Goal: Information Seeking & Learning: Understand process/instructions

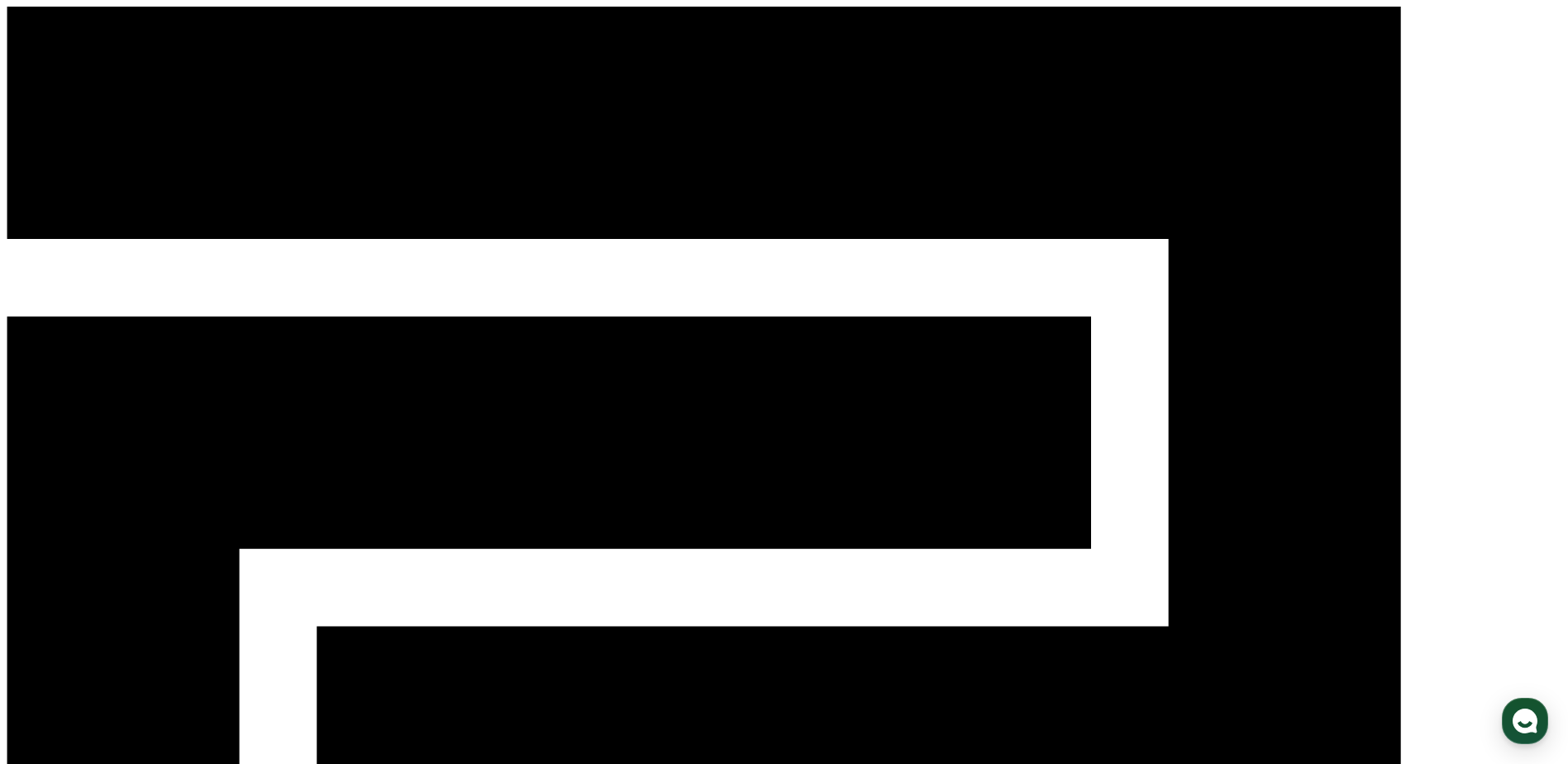
click at [1341, 8] on div "CReward 로그인" at bounding box center [784, 607] width 1555 height 1203
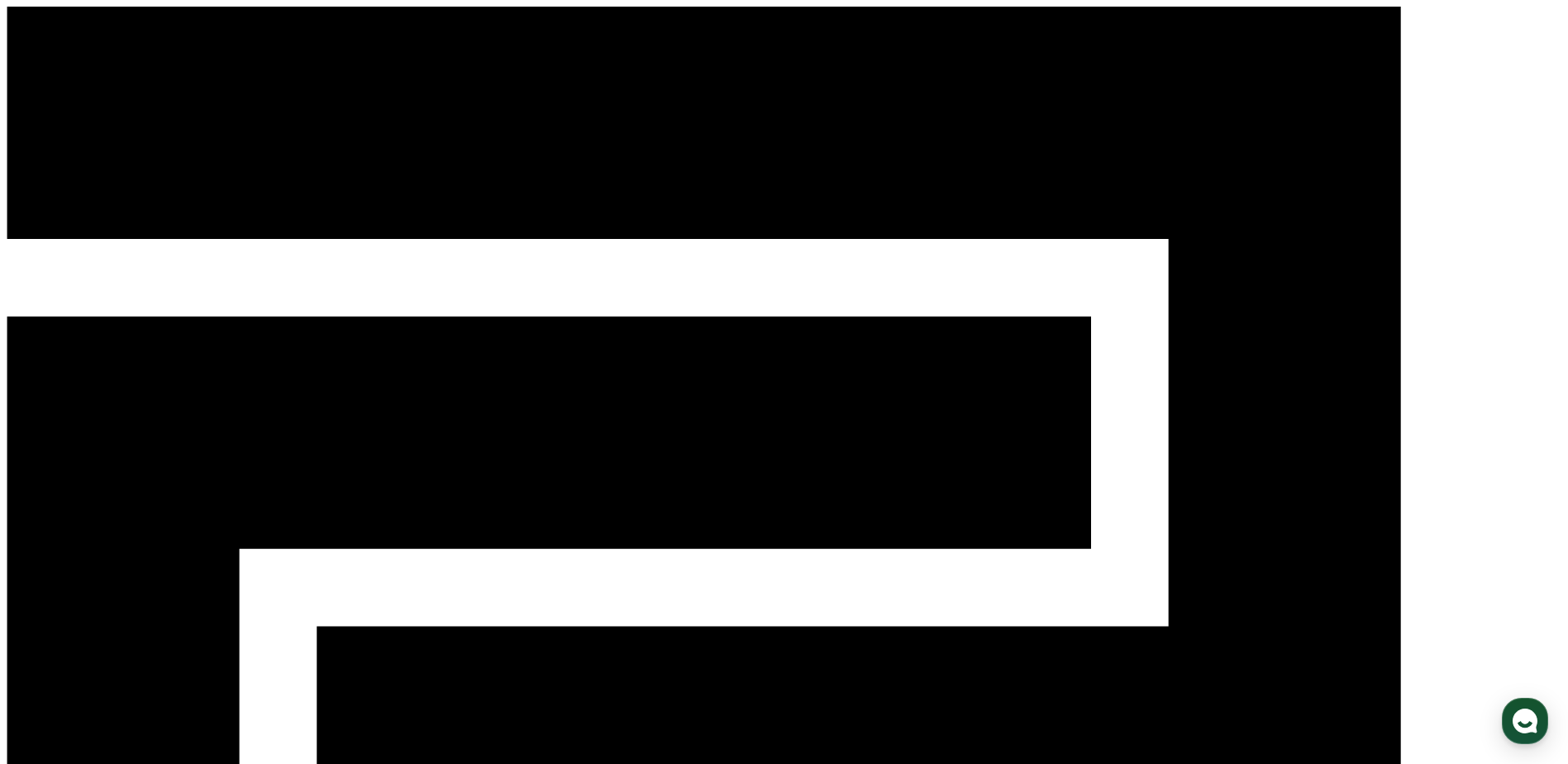
type input "**********"
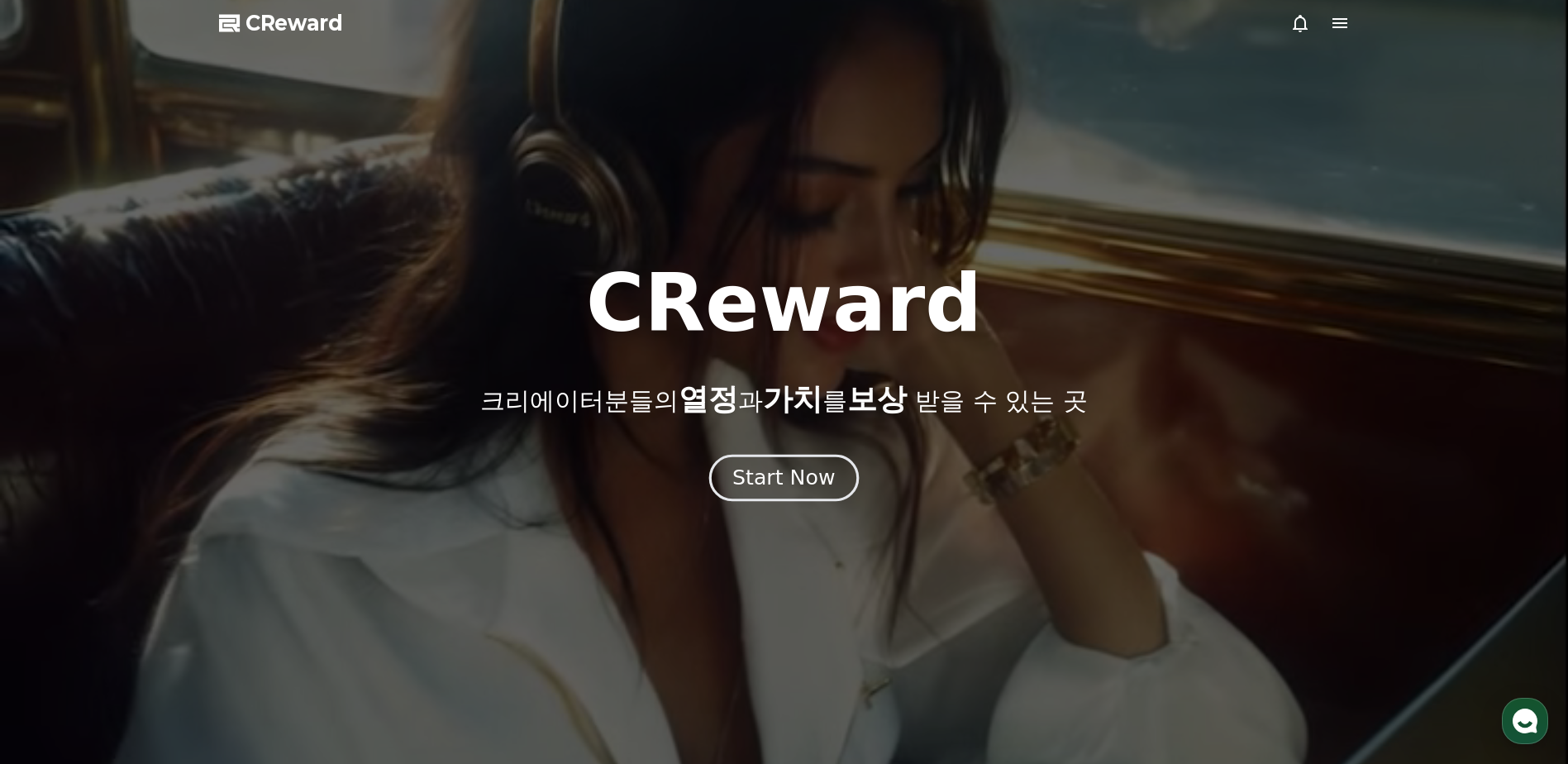
click at [772, 481] on div "Start Now" at bounding box center [783, 478] width 103 height 28
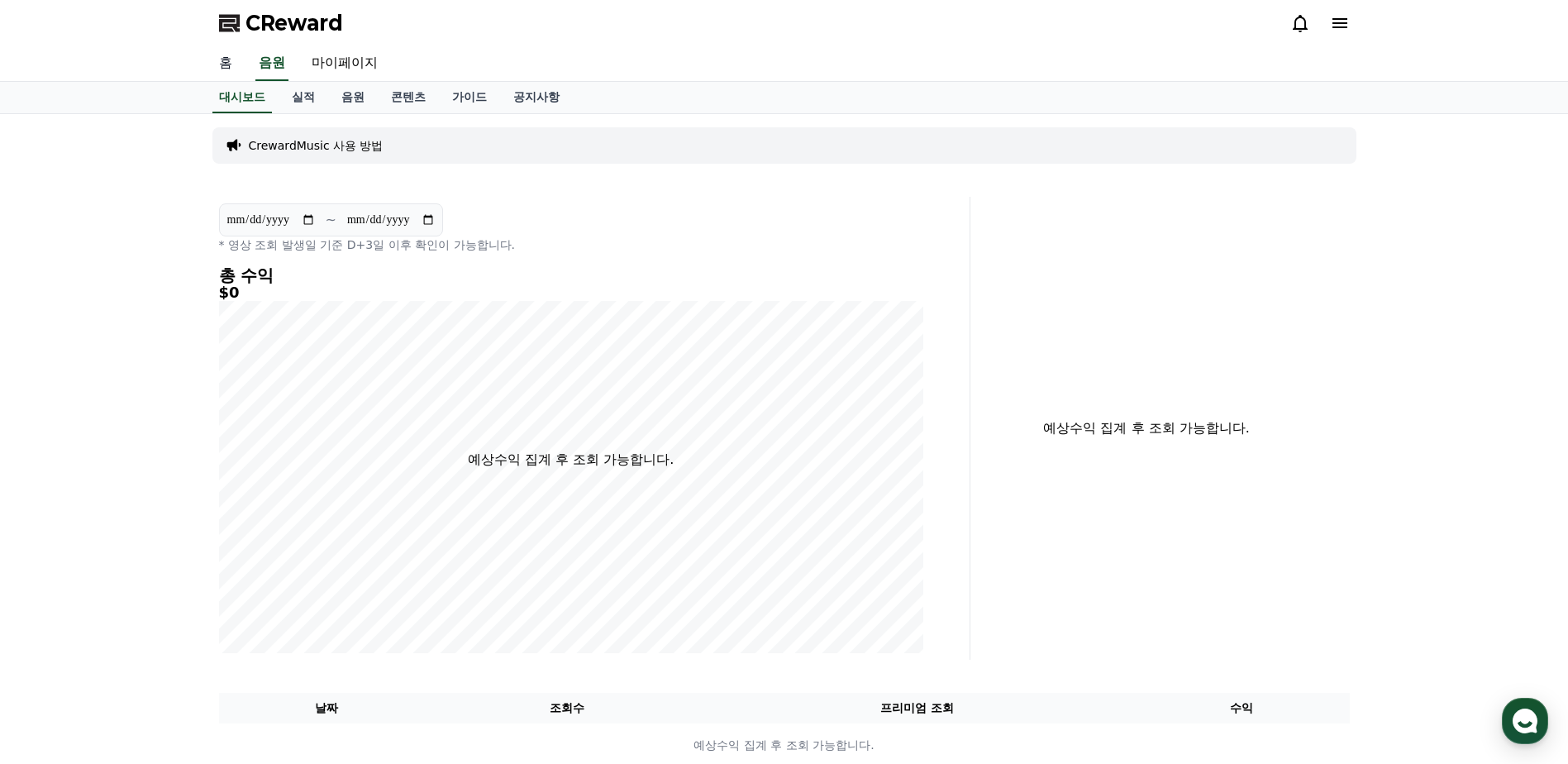
click at [223, 64] on link "홈" at bounding box center [225, 63] width 40 height 34
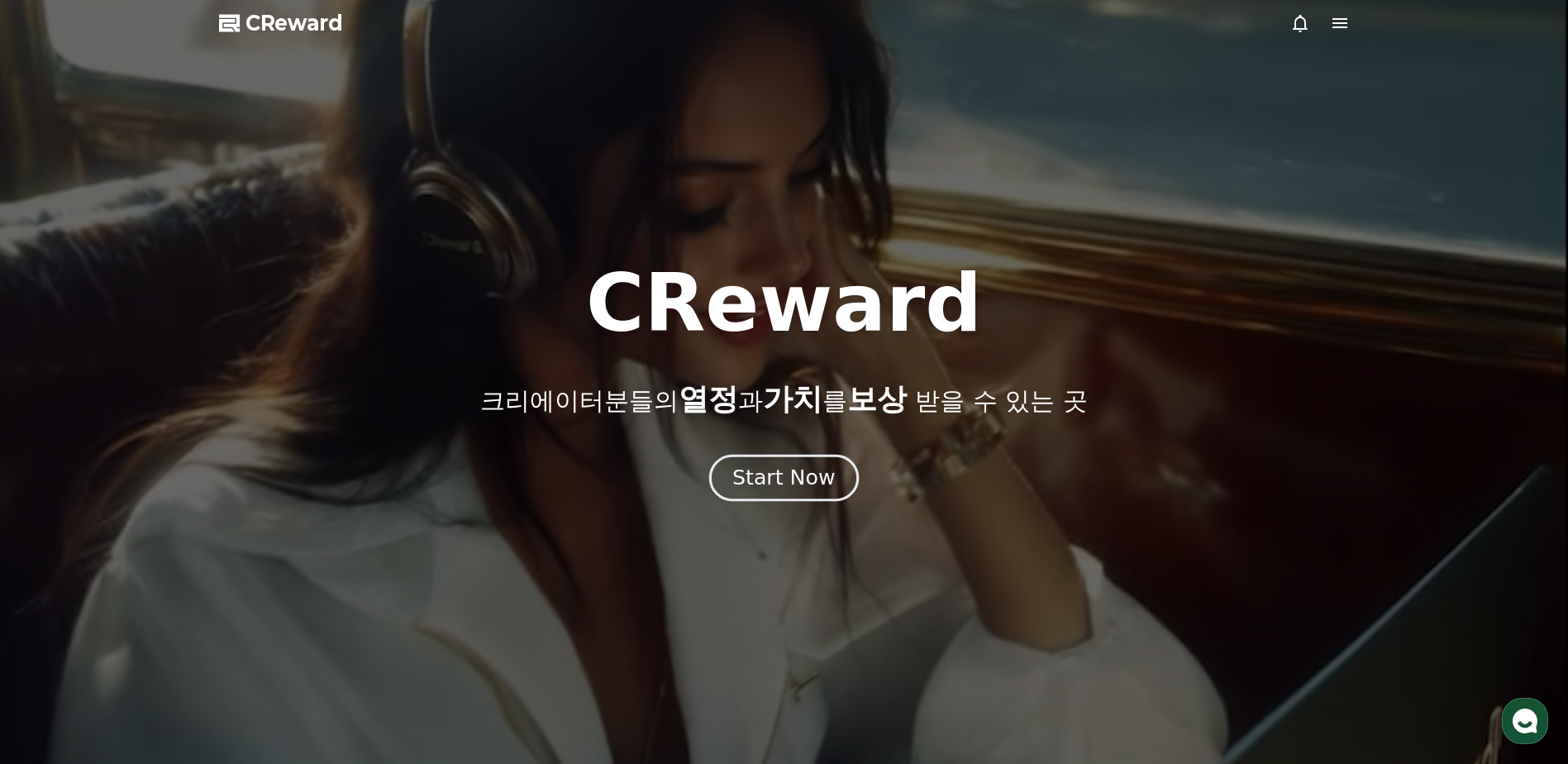
click at [793, 476] on div "Start Now" at bounding box center [783, 478] width 103 height 28
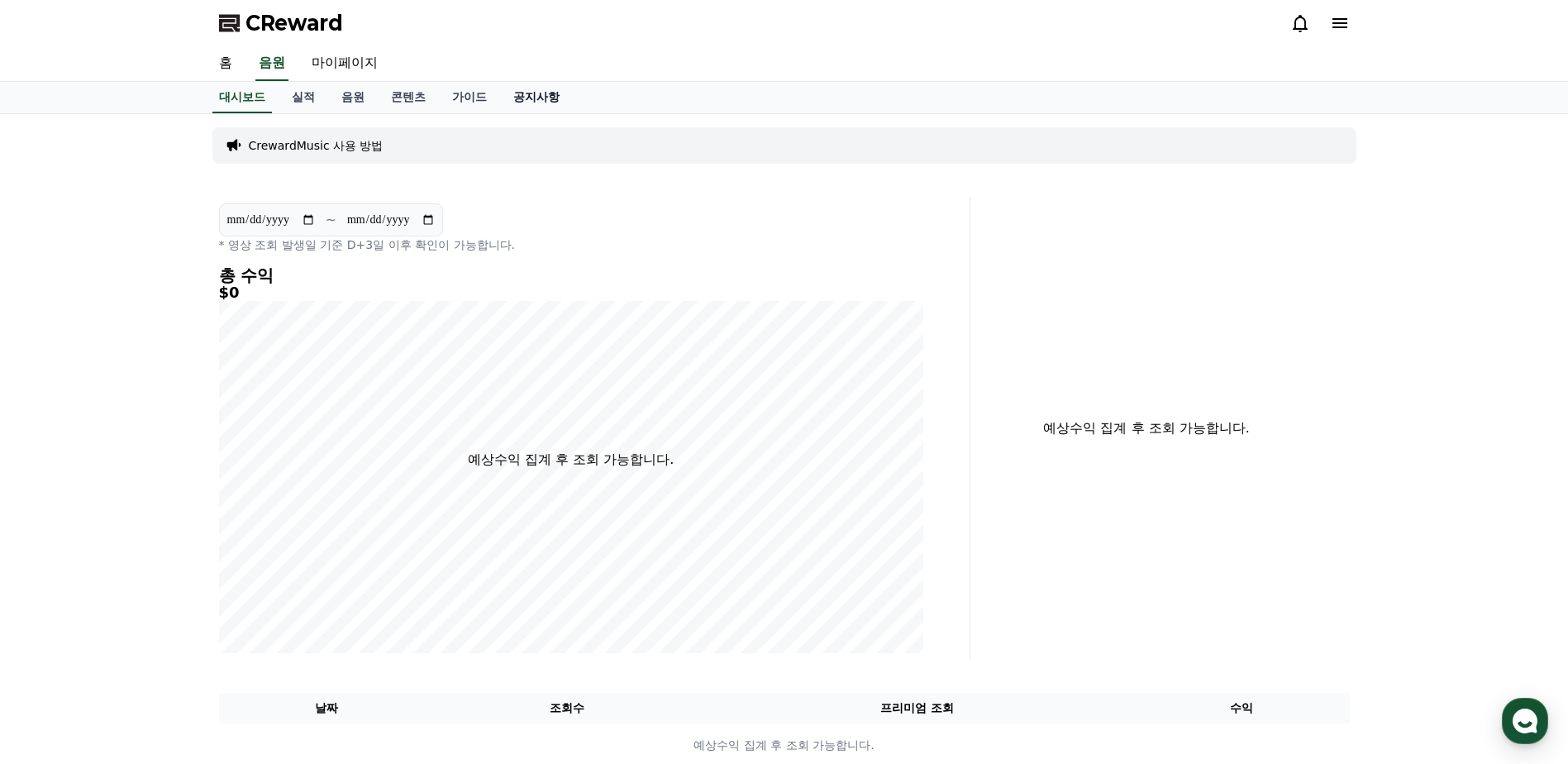
click at [537, 92] on link "공지사항" at bounding box center [537, 97] width 72 height 32
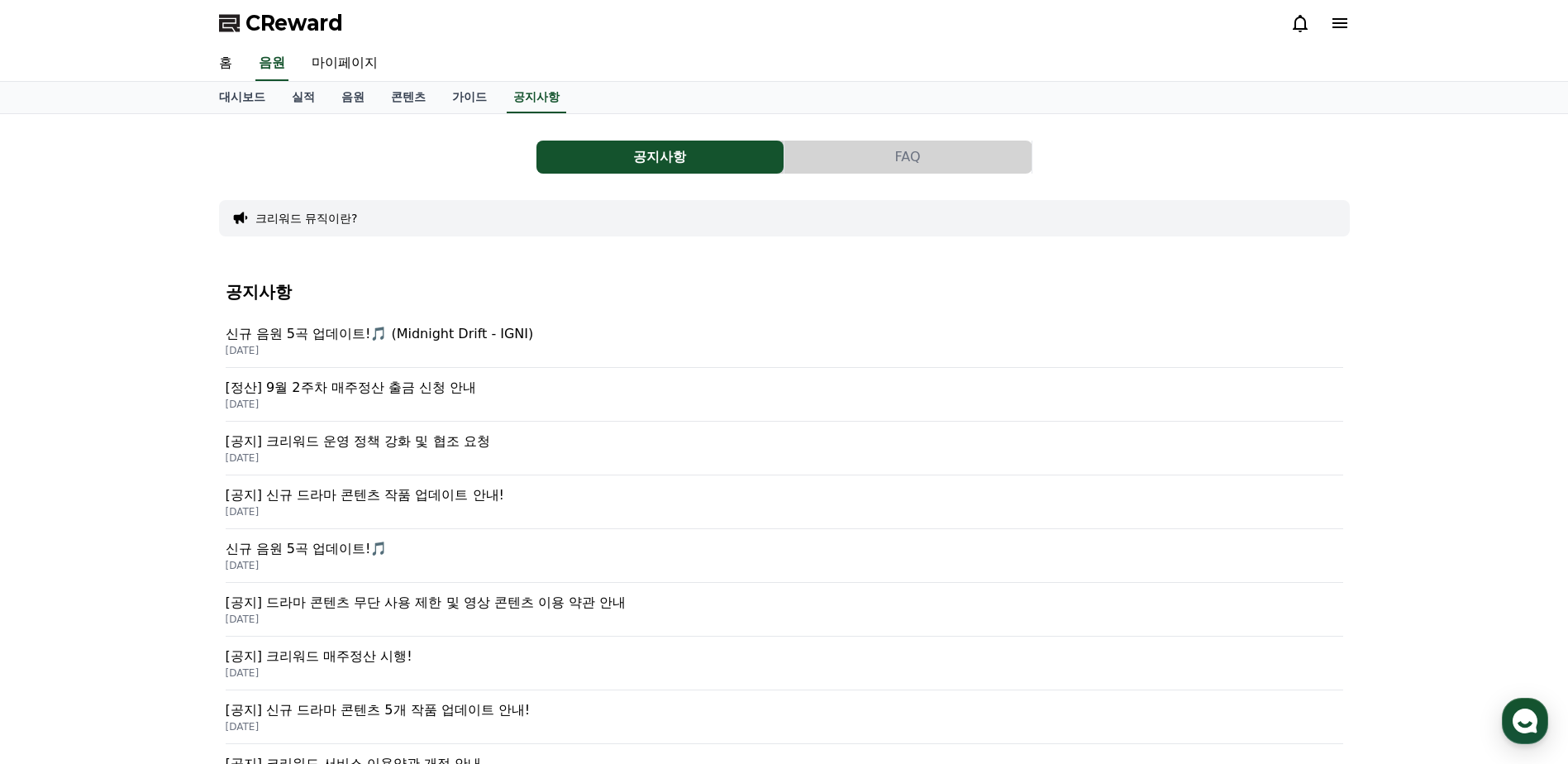
click at [420, 388] on p "[정산] 9월 2주차 매주정산 출금 신청 안내" at bounding box center [784, 388] width 1118 height 19
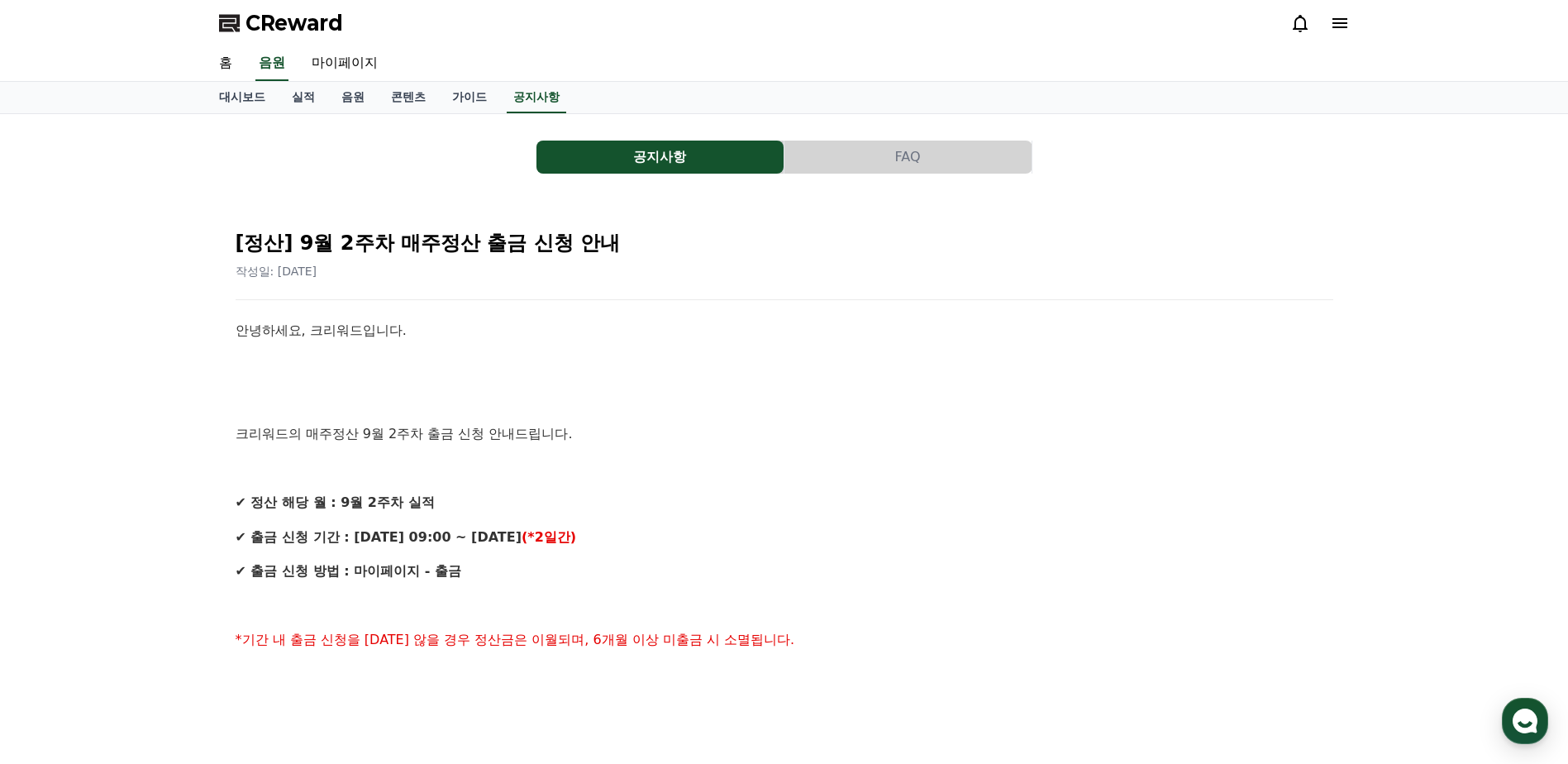
click at [860, 511] on p "✔ 정산 해당 월 : 9월 2주차 실적" at bounding box center [784, 503] width 1097 height 21
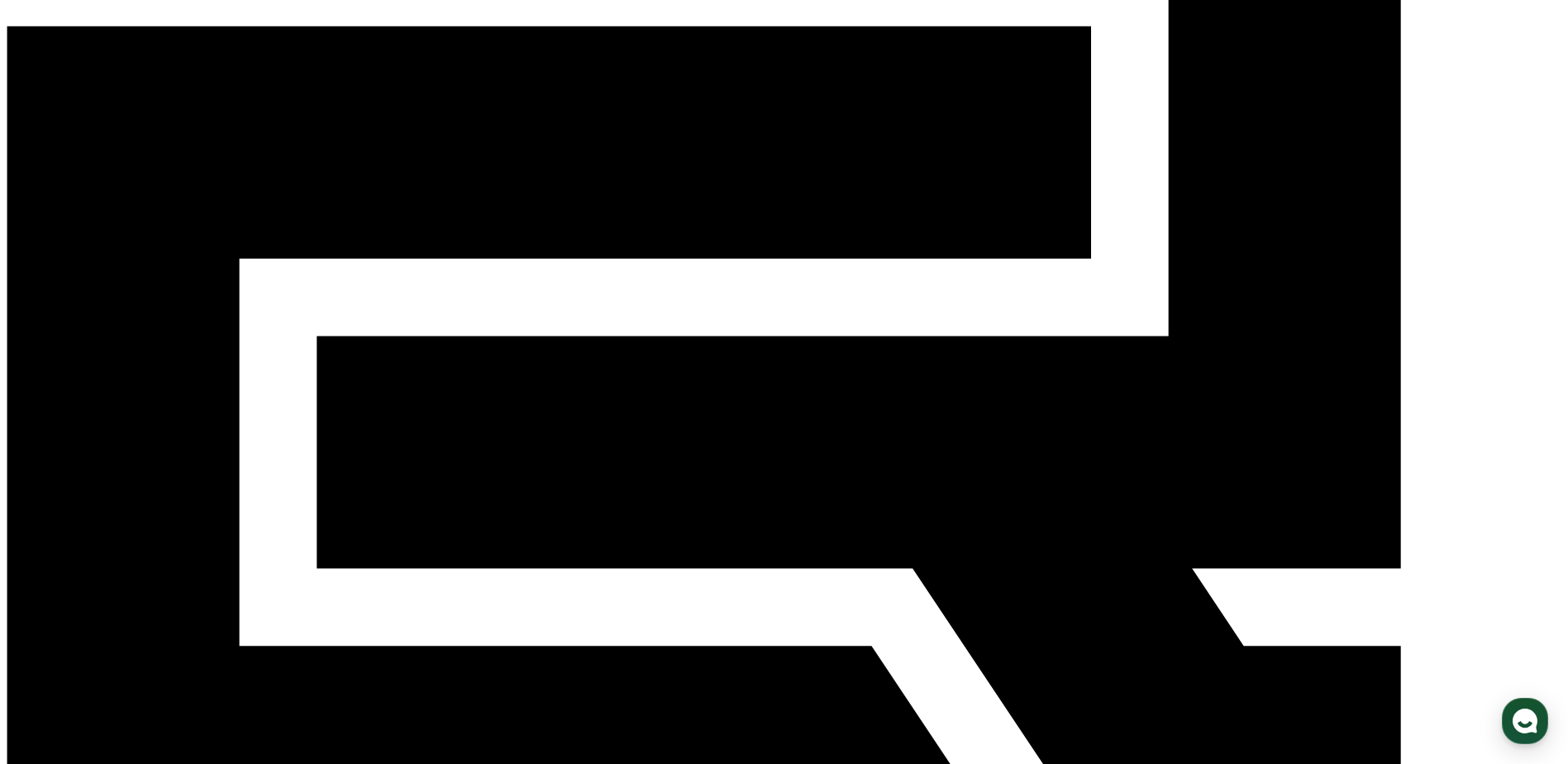
scroll to position [413, 0]
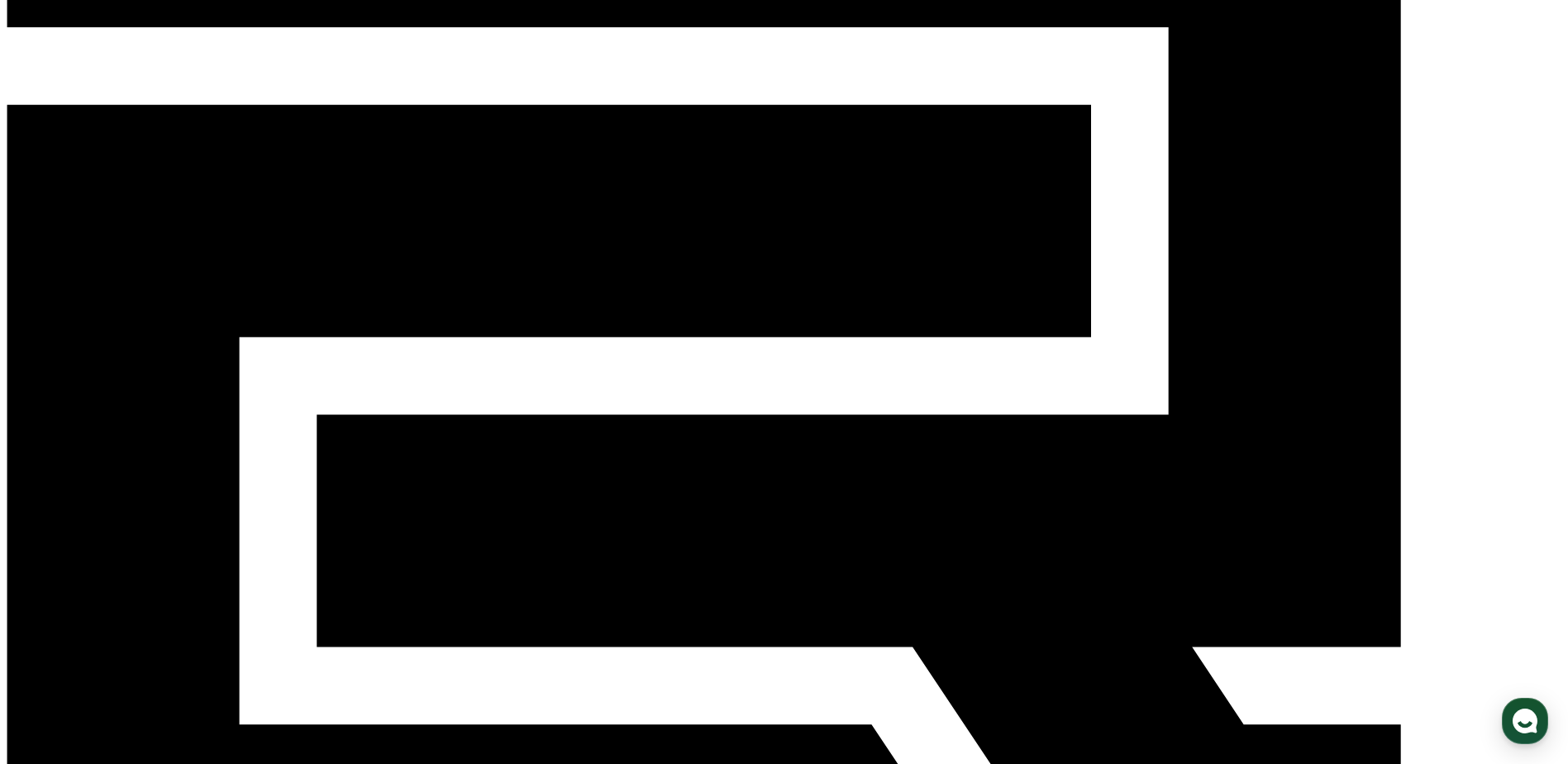
scroll to position [0, 0]
